Goal: Task Accomplishment & Management: Manage account settings

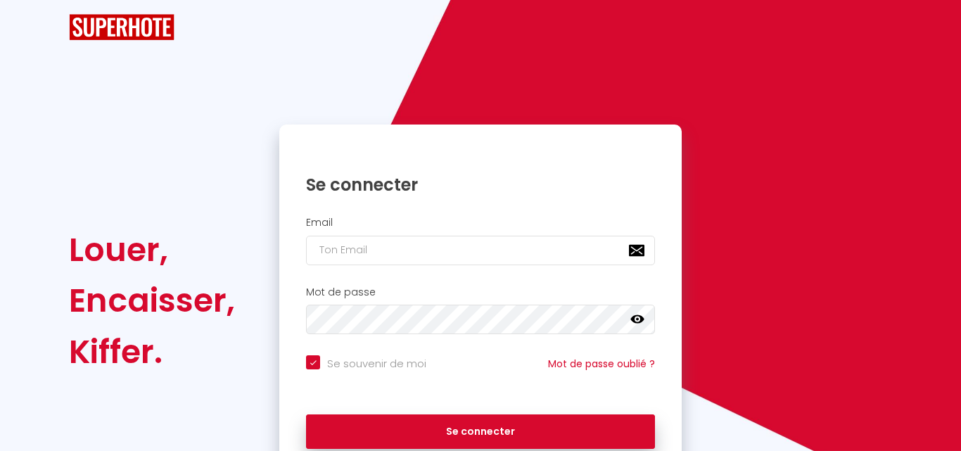
checkbox input "true"
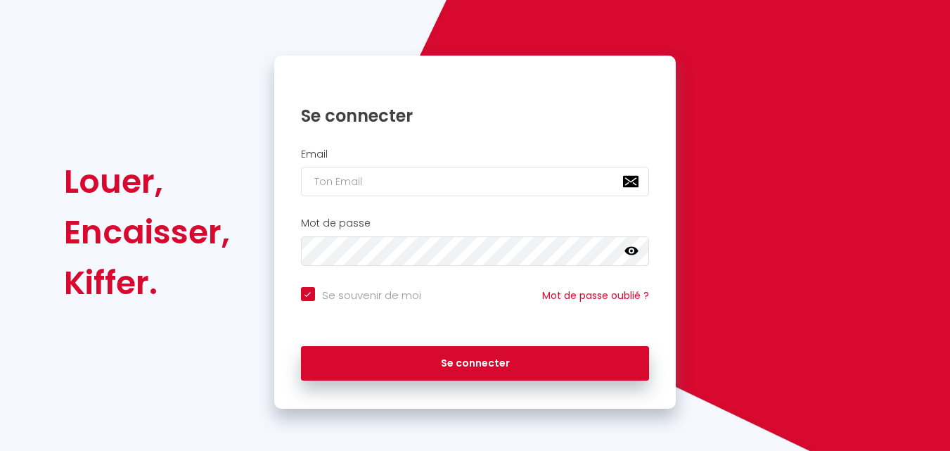
scroll to position [96, 0]
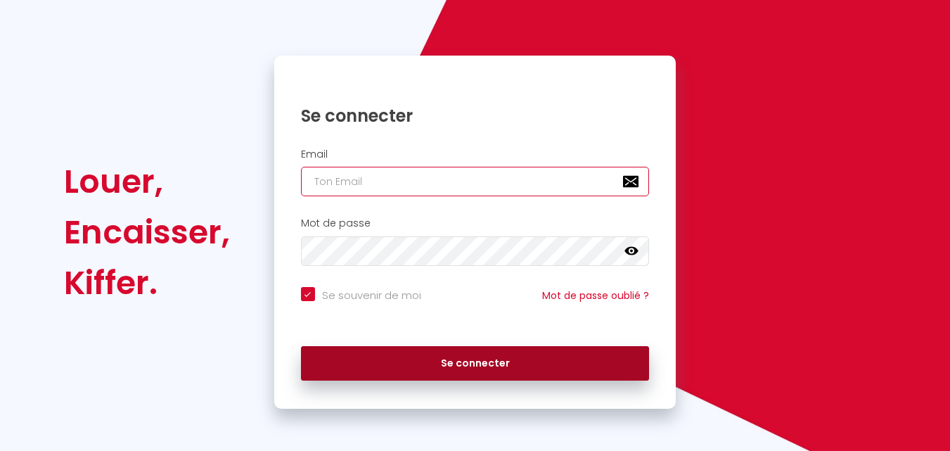
type input "[EMAIL_ADDRESS][DOMAIN_NAME]"
click at [406, 371] on button "Se connecter" at bounding box center [475, 363] width 349 height 35
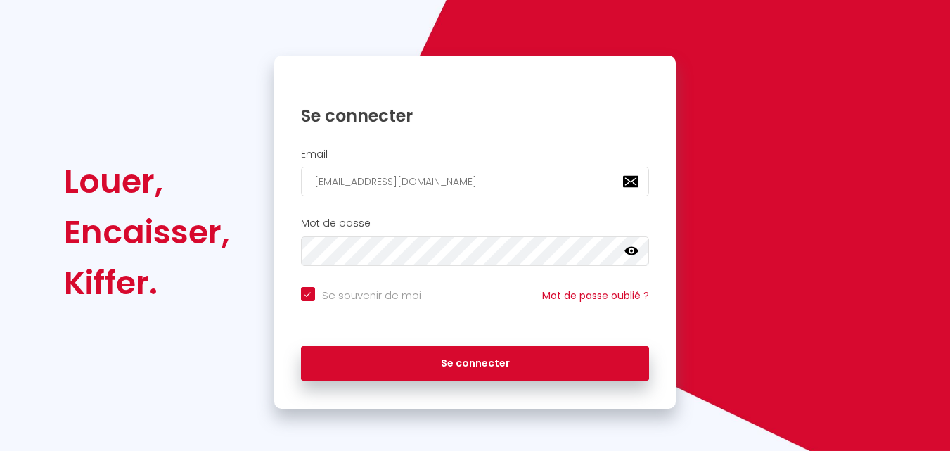
checkbox input "true"
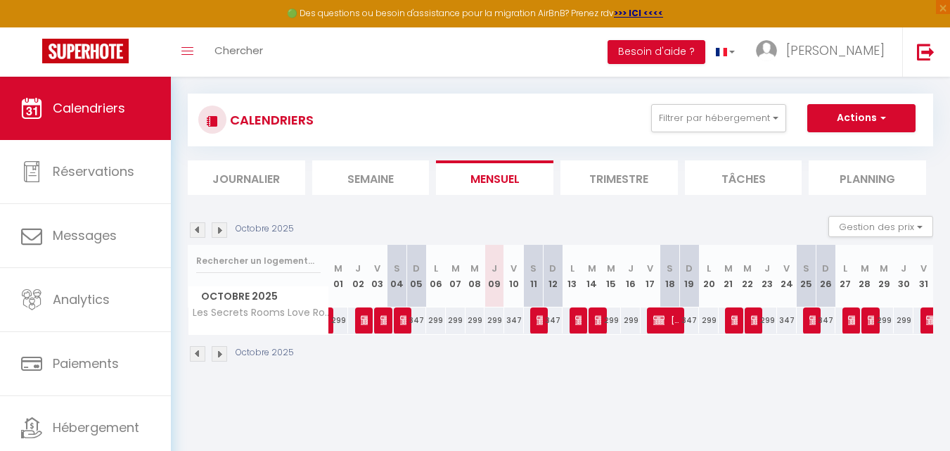
scroll to position [77, 0]
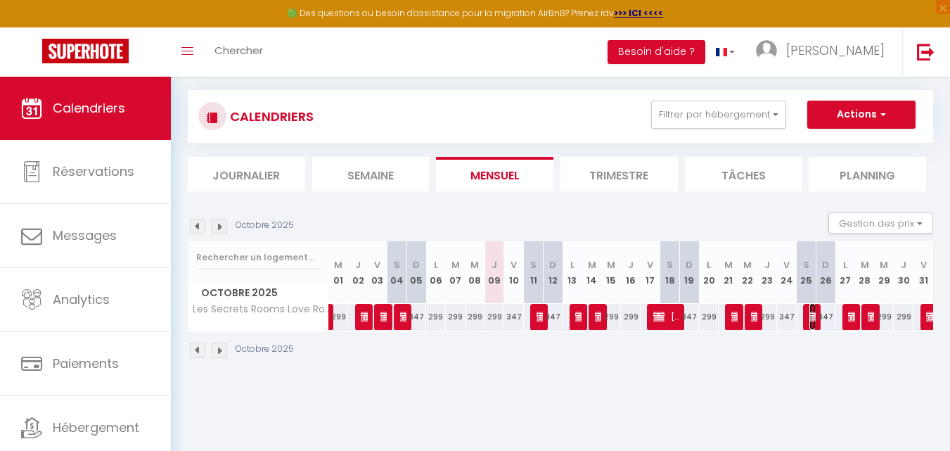
click at [813, 315] on img at bounding box center [815, 316] width 11 height 11
select select "OK"
select select "KO"
select select "0"
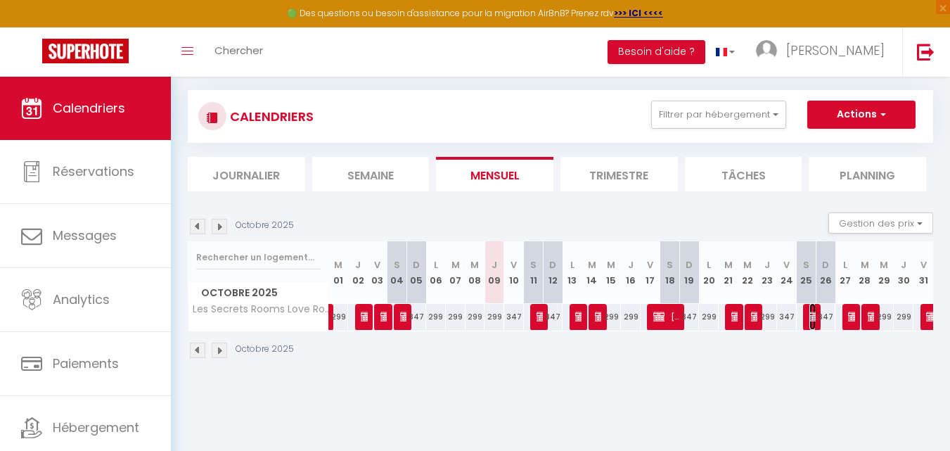
select select "1"
select select
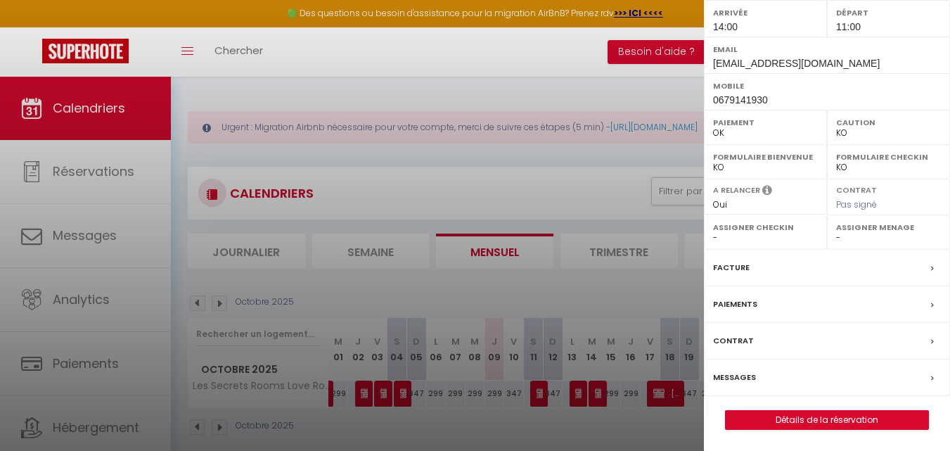
scroll to position [227, 0]
click at [849, 418] on link "Détails de la réservation" at bounding box center [827, 420] width 203 height 18
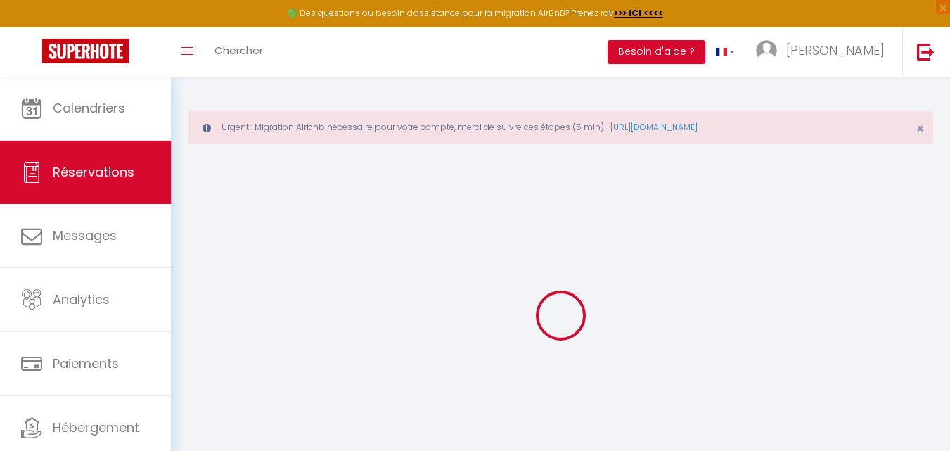
scroll to position [77, 0]
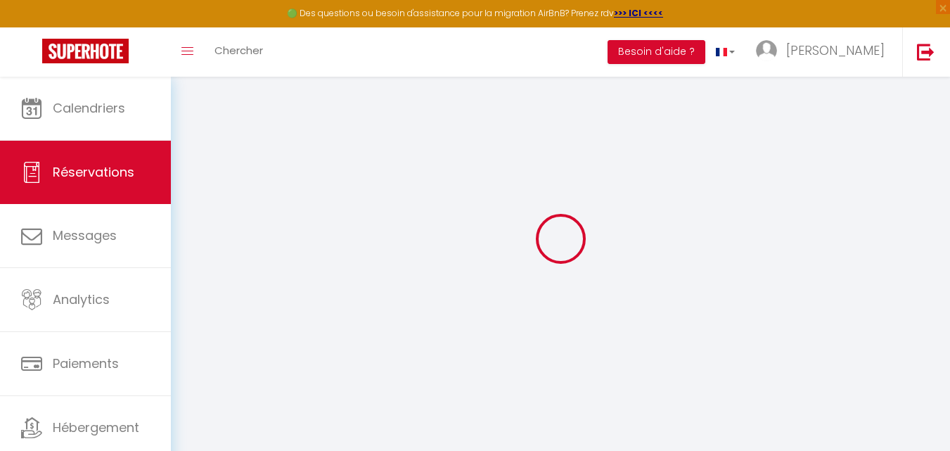
select select
checkbox input "false"
select select
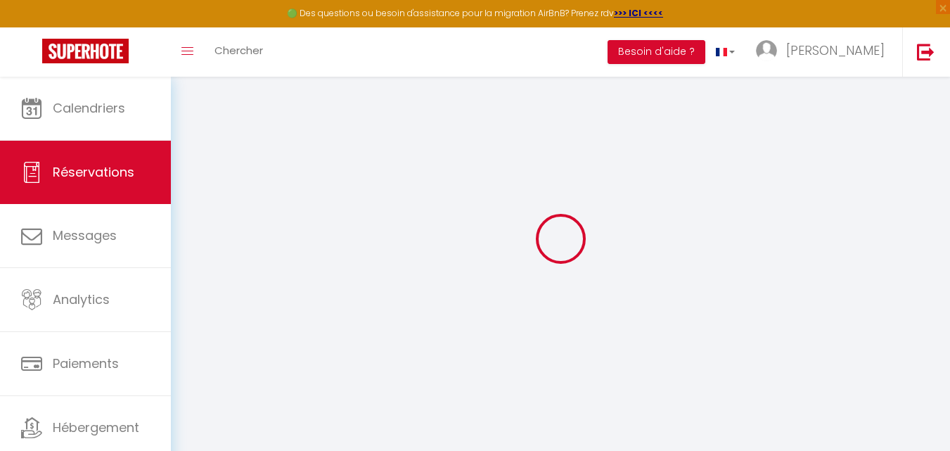
select select
checkbox input "false"
type textarea "Attente payement espèces"
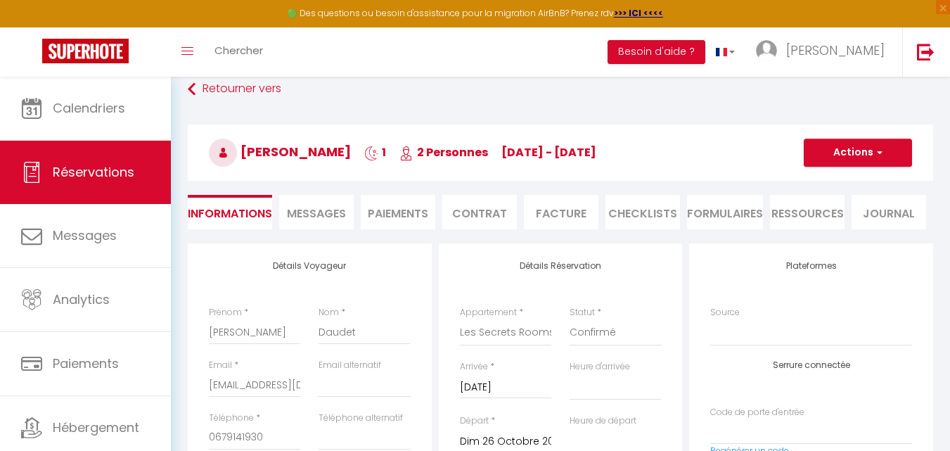
select select
checkbox input "false"
select select
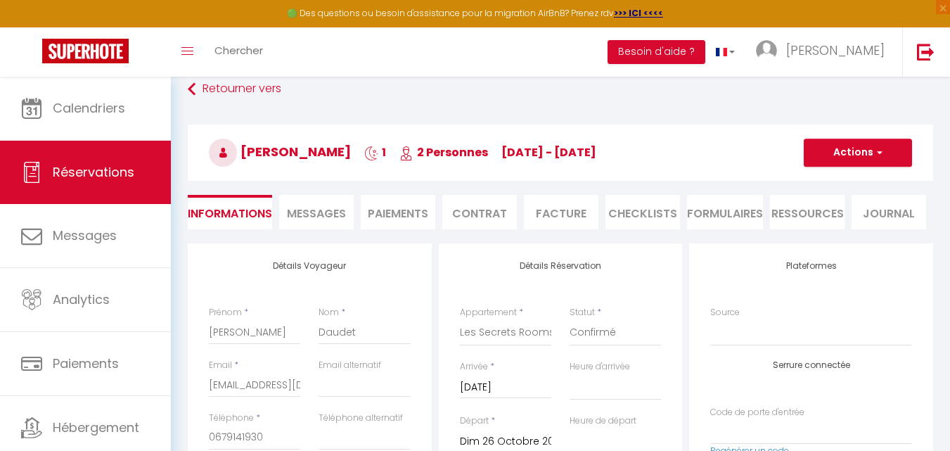
checkbox input "false"
select select "14:00"
select select "11:00"
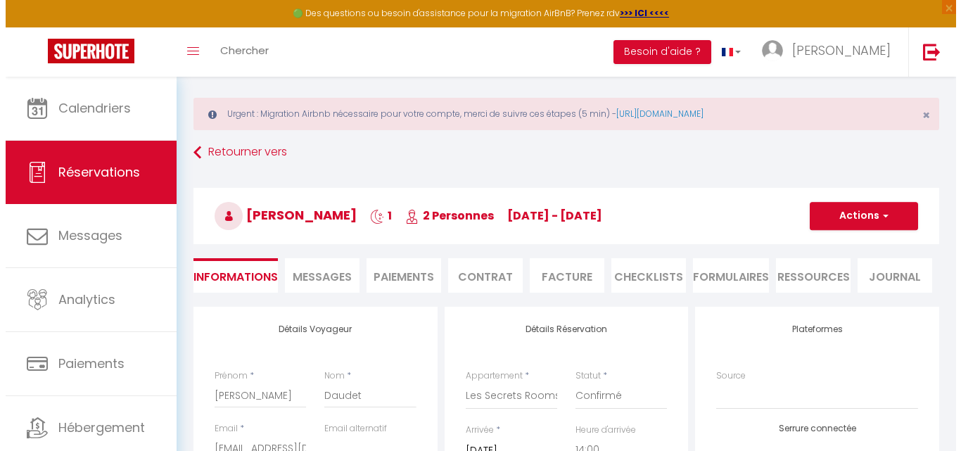
scroll to position [6, 0]
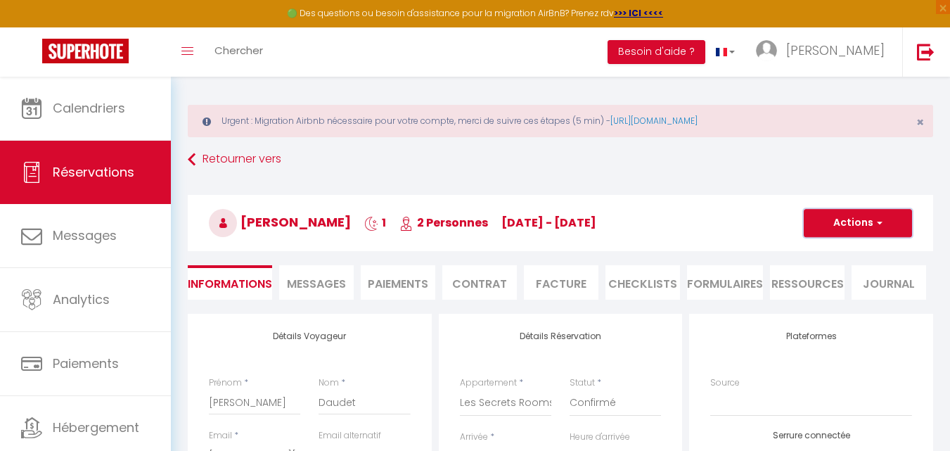
click at [873, 216] on button "Actions" at bounding box center [858, 223] width 108 height 28
click at [835, 289] on link "Supprimer" at bounding box center [844, 290] width 111 height 18
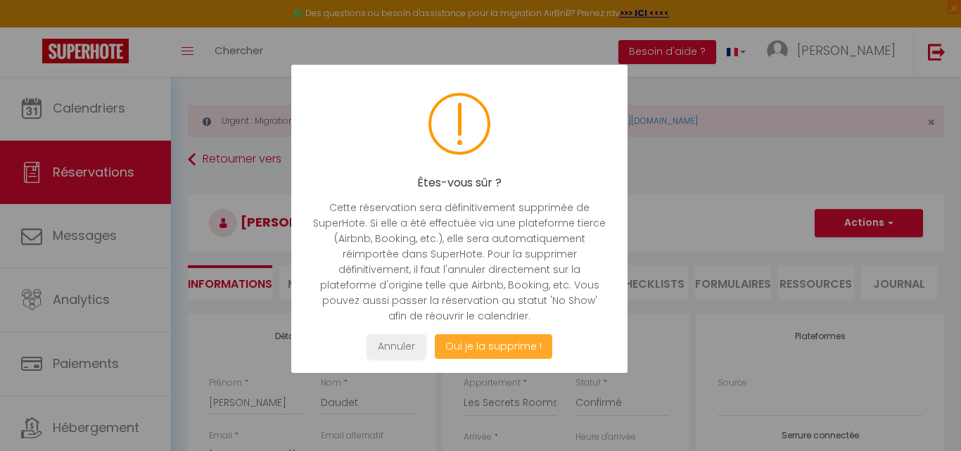
click at [519, 345] on button "Oui je la supprime !" at bounding box center [493, 346] width 117 height 25
select select "not_cancelled"
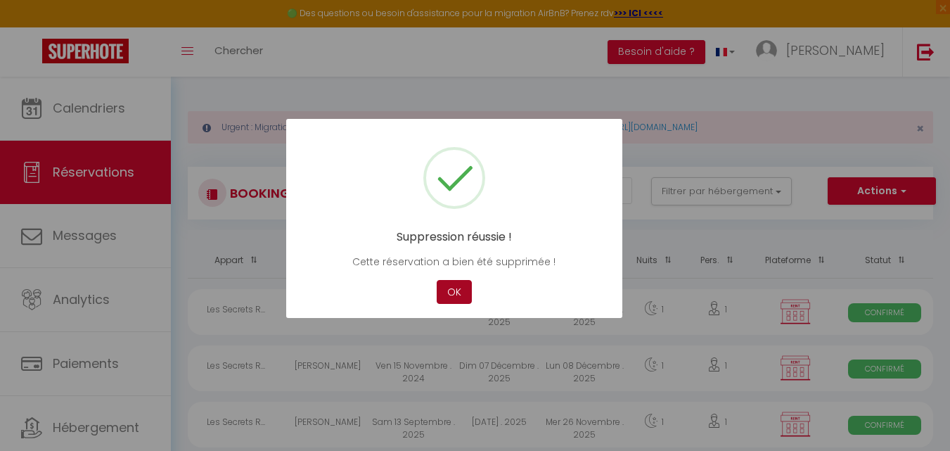
click at [457, 288] on button "OK" at bounding box center [454, 292] width 35 height 25
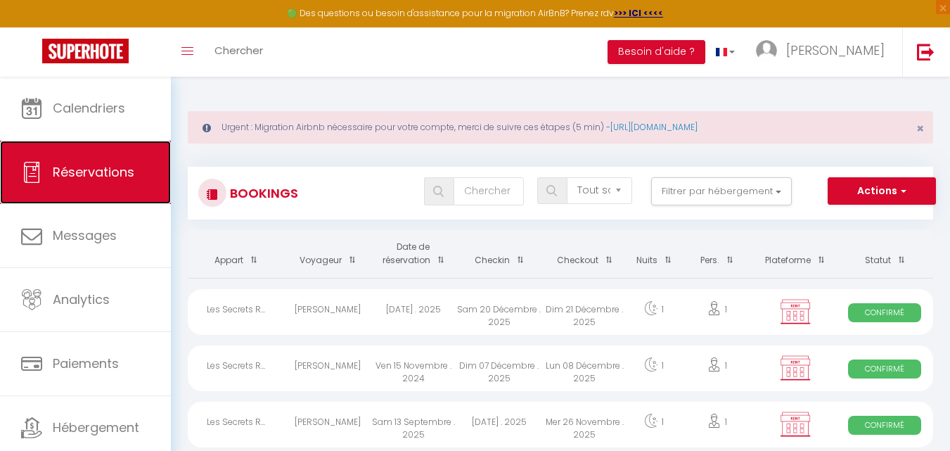
click at [62, 166] on span "Réservations" at bounding box center [94, 172] width 82 height 18
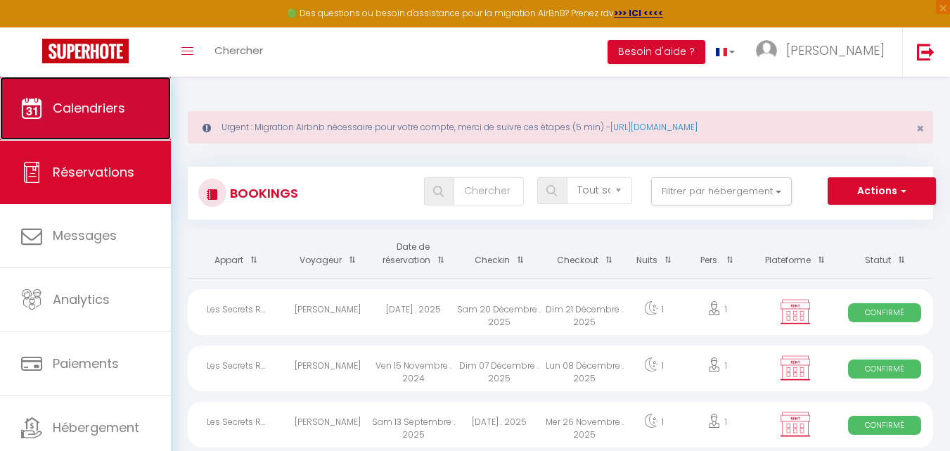
click at [81, 103] on span "Calendriers" at bounding box center [89, 108] width 72 height 18
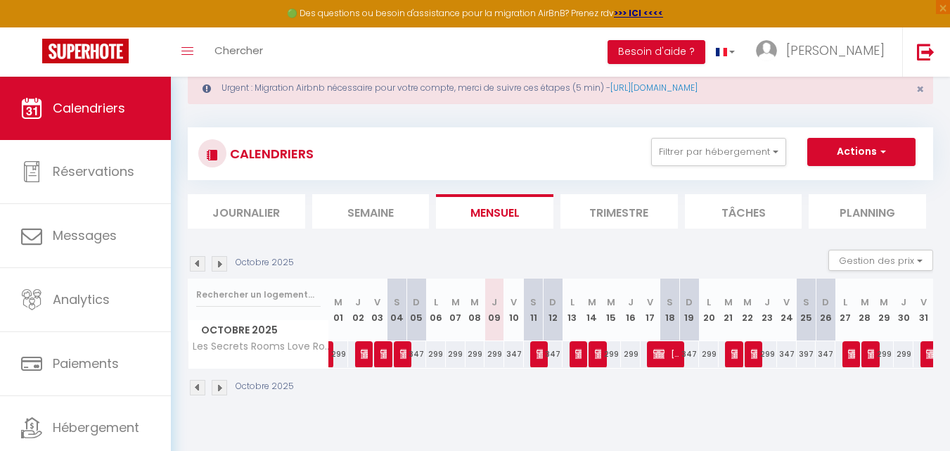
scroll to position [77, 0]
